Goal: Task Accomplishment & Management: Use online tool/utility

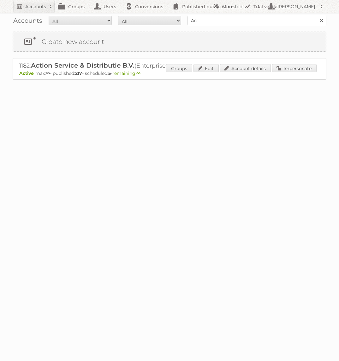
type input "A"
type input "{"
type input "Praxis"
click at [317, 16] on input "Search" at bounding box center [321, 20] width 9 height 9
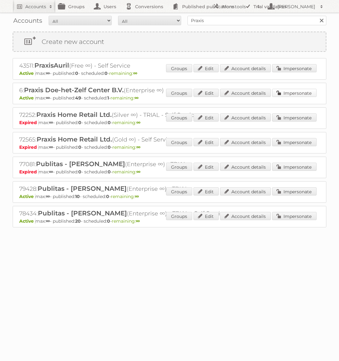
click at [286, 91] on link "Impersonate" at bounding box center [294, 93] width 45 height 8
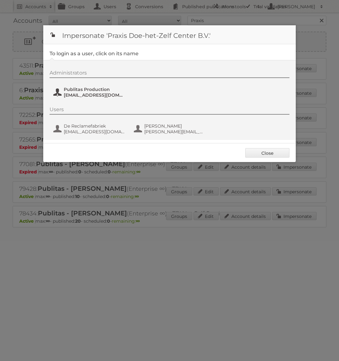
click at [77, 92] on span "Publitas Production" at bounding box center [94, 89] width 61 height 6
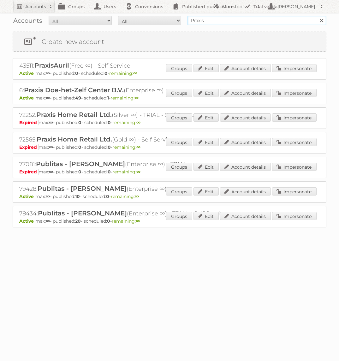
click at [209, 20] on input "Praxis" at bounding box center [257, 20] width 139 height 9
type input "Action PIA"
click at [317, 16] on input "Search" at bounding box center [321, 20] width 9 height 9
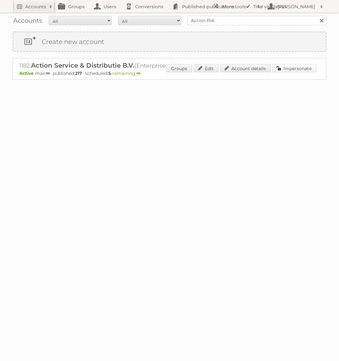
click at [284, 67] on link "Impersonate" at bounding box center [294, 68] width 45 height 8
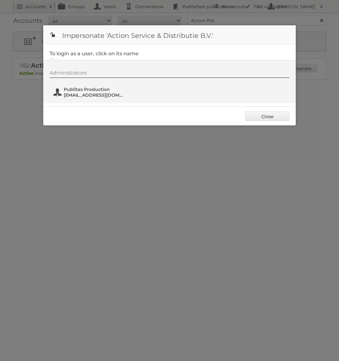
click at [109, 90] on span "Publitas Production" at bounding box center [94, 89] width 61 height 6
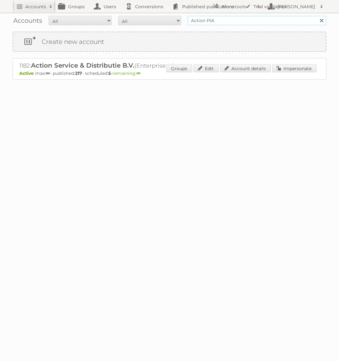
click at [256, 17] on input "Action PIA" at bounding box center [257, 20] width 139 height 9
type input "GAMMA"
click at [317, 16] on input "Search" at bounding box center [321, 20] width 9 height 9
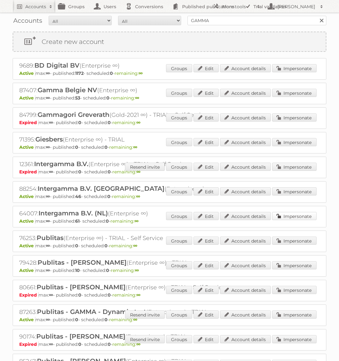
click at [292, 216] on link "Impersonate" at bounding box center [294, 216] width 45 height 8
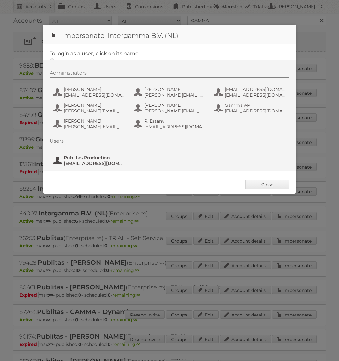
click at [79, 161] on span "fs+gamma@publitas.com" at bounding box center [94, 163] width 61 height 6
